Goal: Navigation & Orientation: Find specific page/section

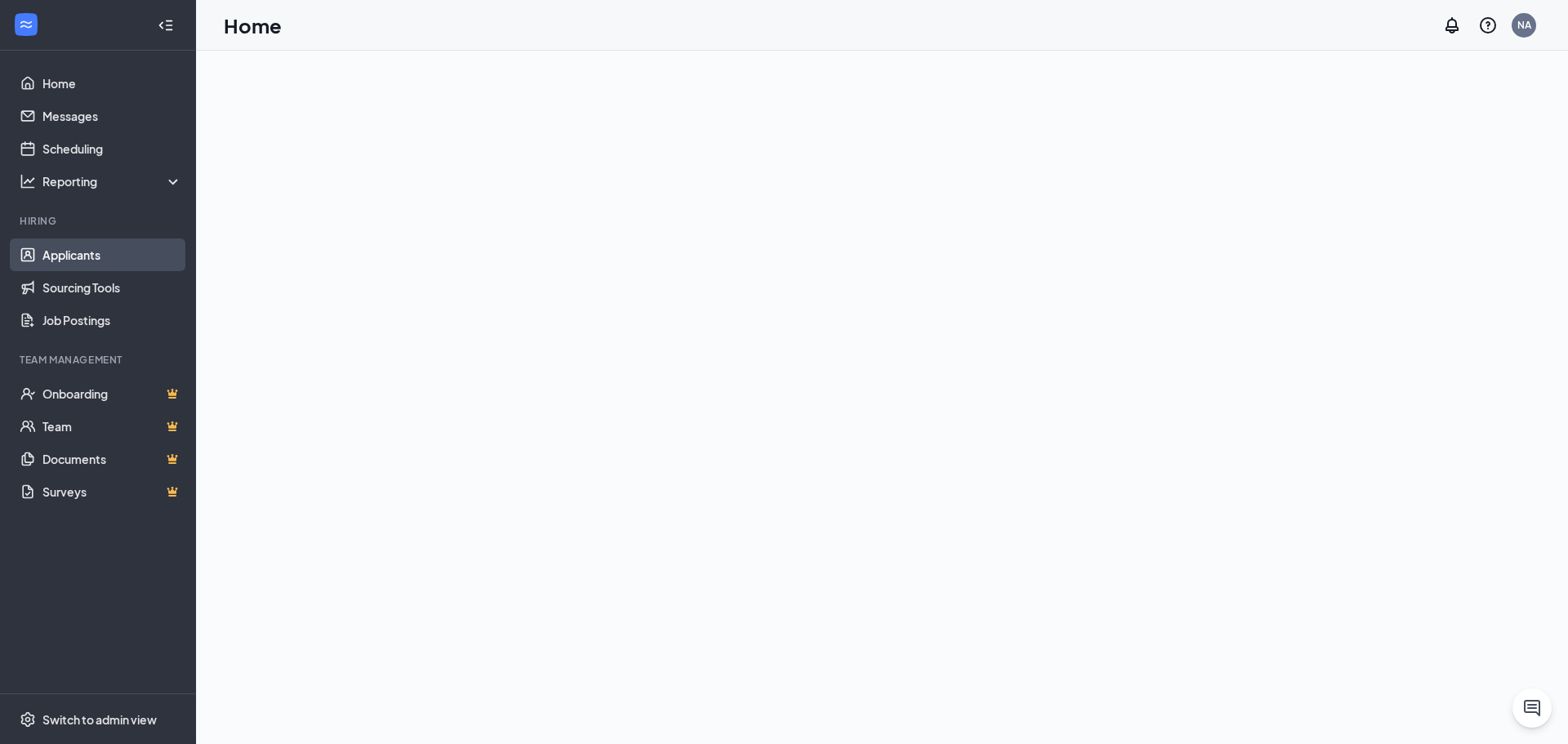
click at [87, 250] on link "Applicants" at bounding box center [112, 255] width 139 height 33
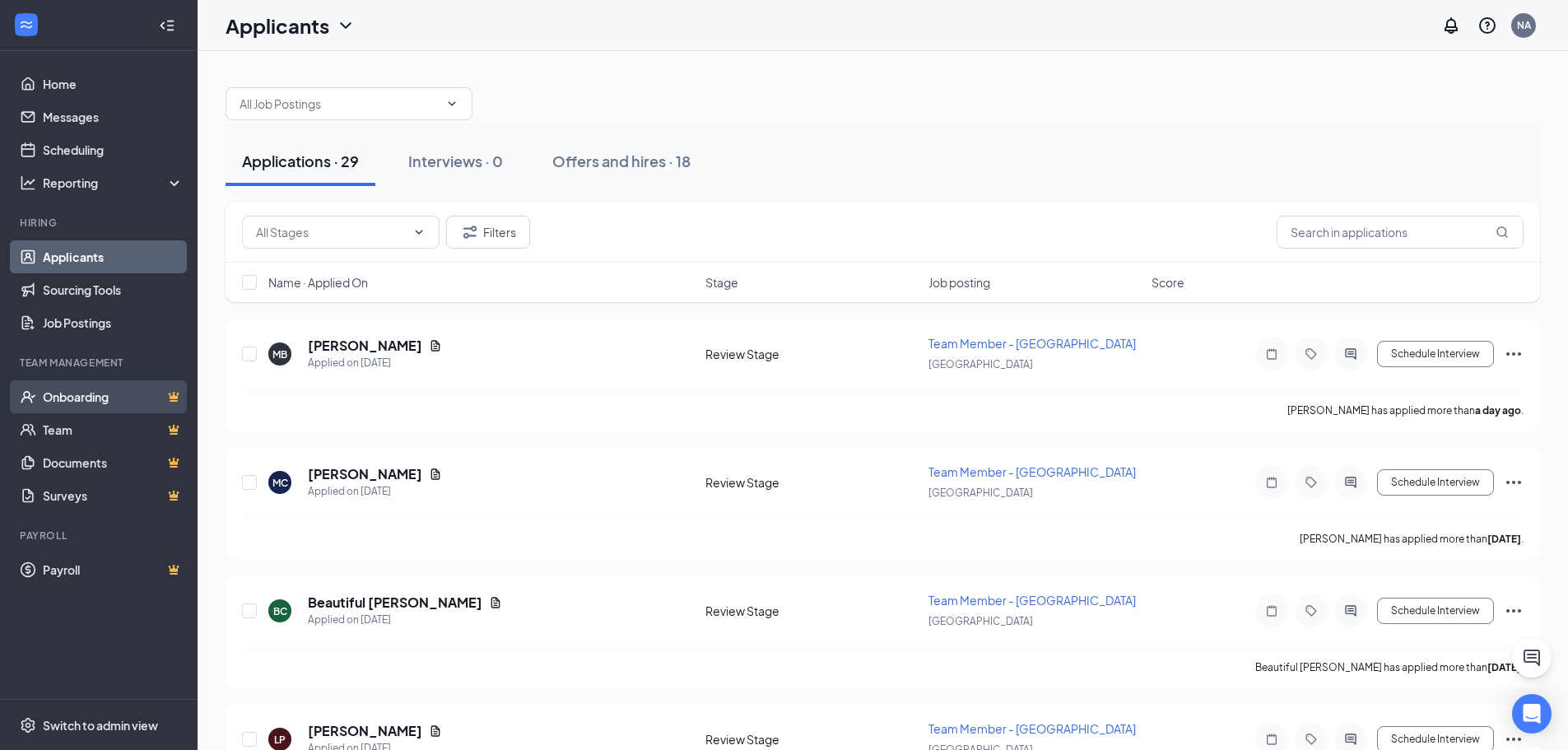
click at [85, 399] on link "Onboarding" at bounding box center [113, 396] width 140 height 33
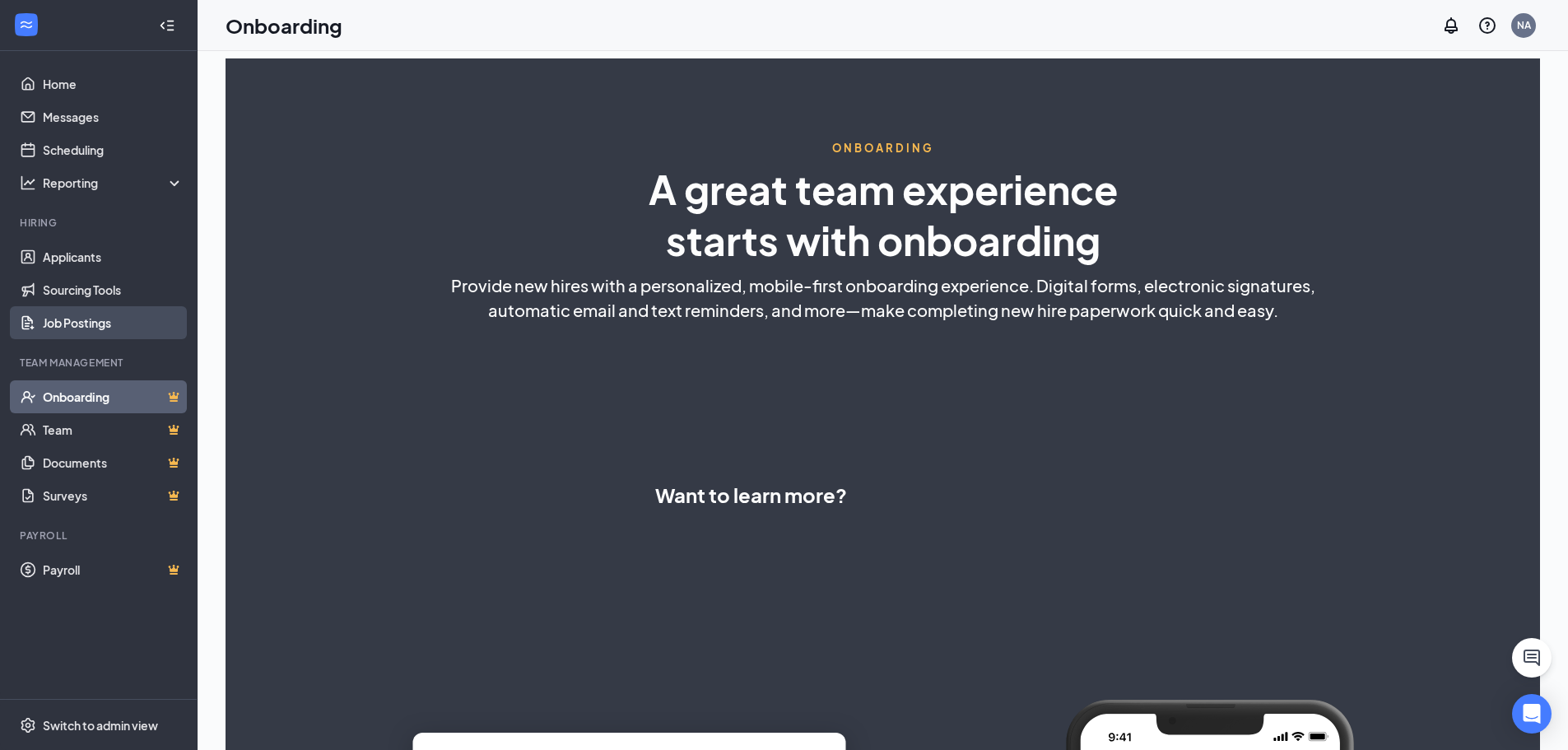
select select "US"
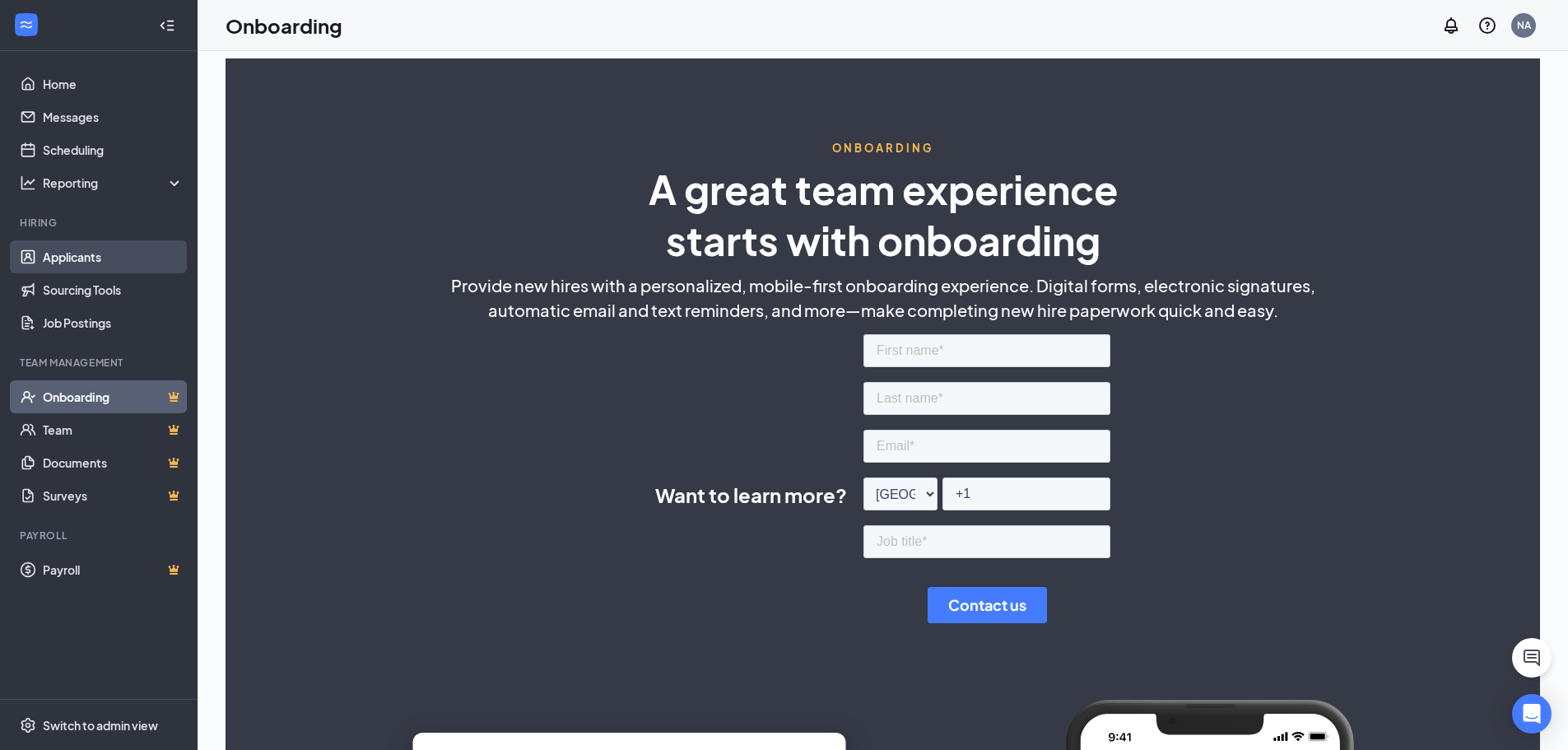
click at [76, 257] on link "Applicants" at bounding box center [113, 257] width 140 height 33
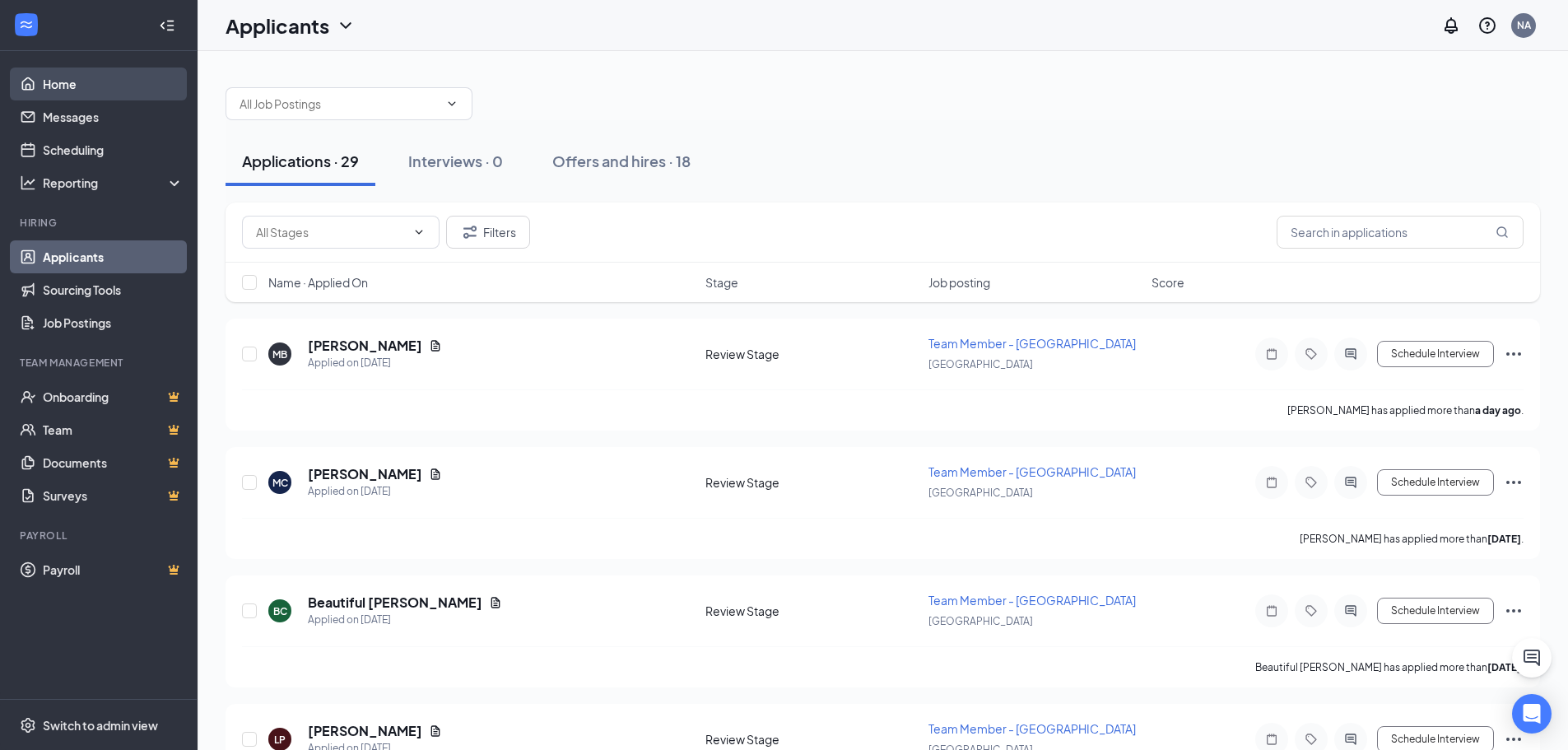
click at [63, 85] on link "Home" at bounding box center [113, 84] width 140 height 33
